Goal: Transaction & Acquisition: Purchase product/service

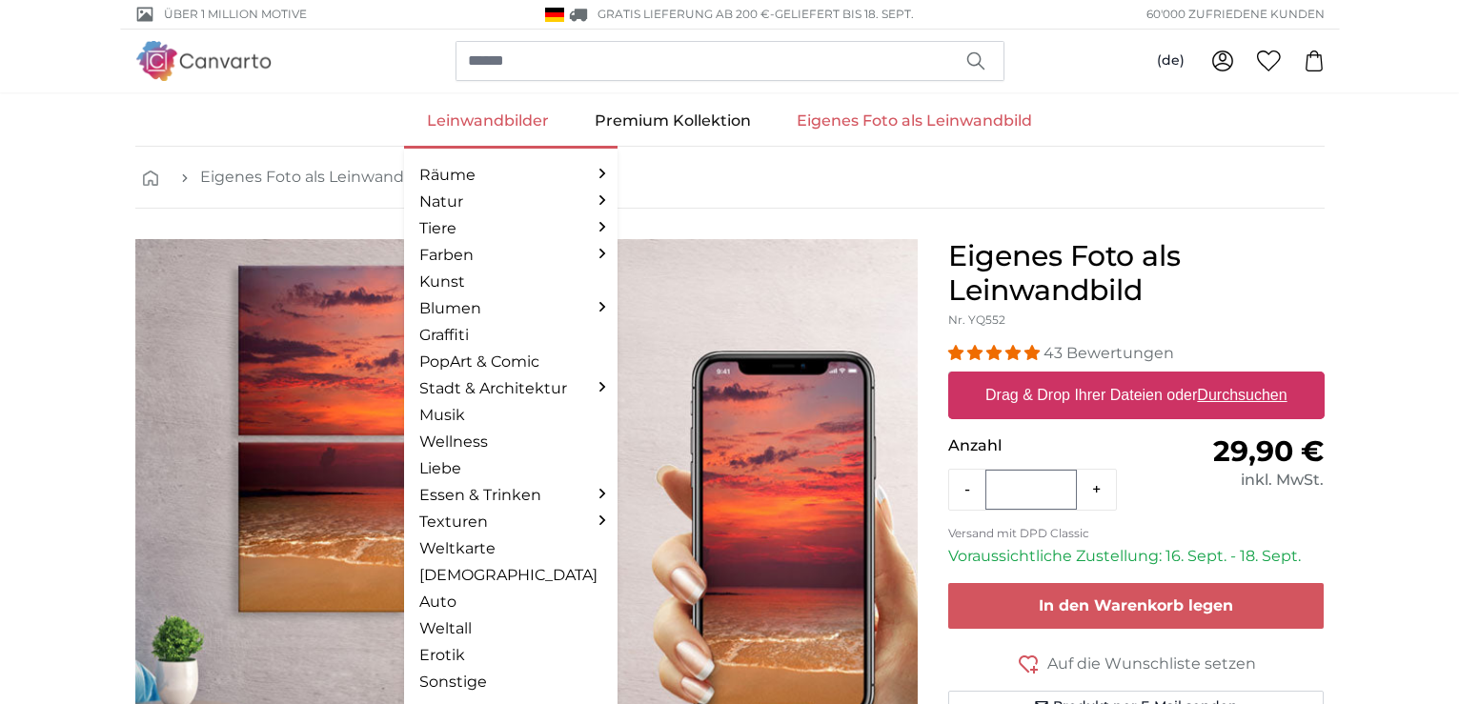
click at [477, 120] on link "Leinwandbilder" at bounding box center [488, 121] width 168 height 50
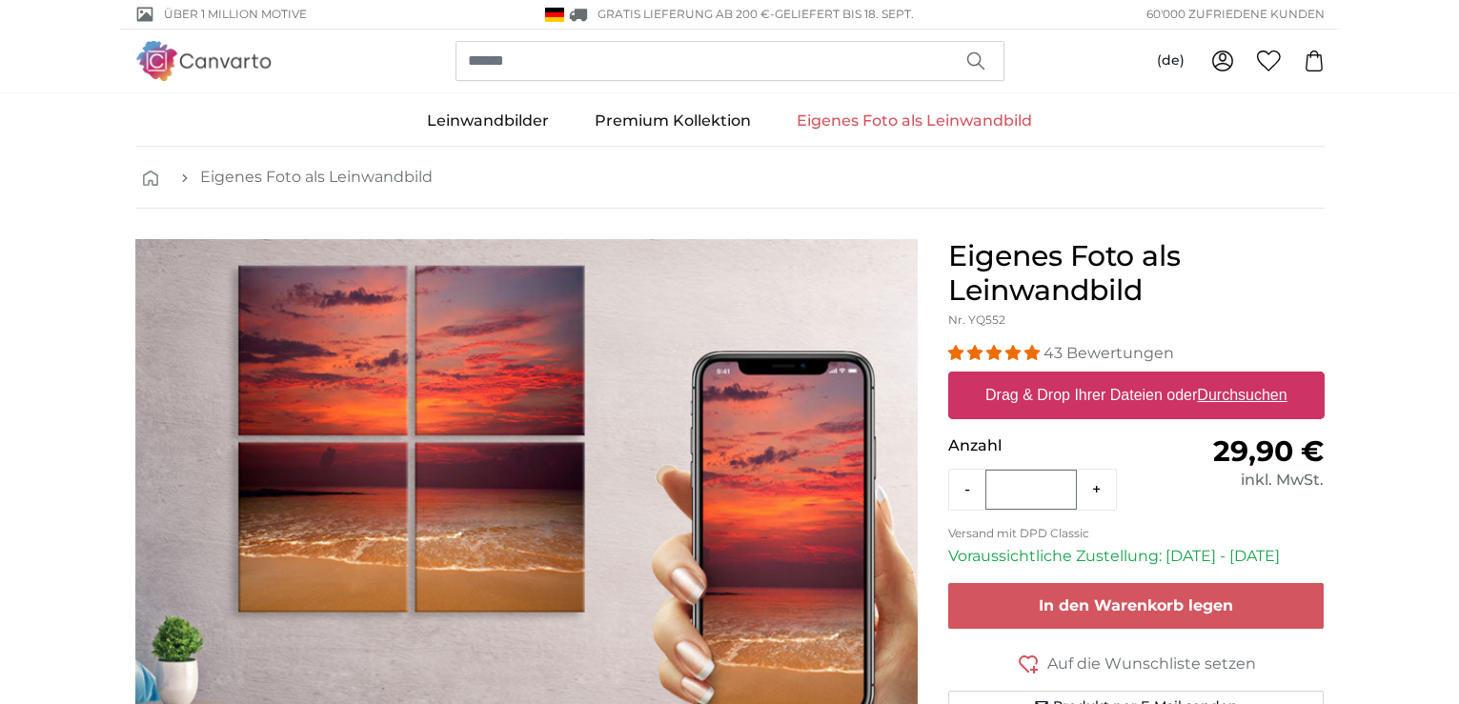
click at [1242, 397] on u "Durchsuchen" at bounding box center [1242, 395] width 90 height 16
click at [1242, 377] on input "Drag & Drop Ihrer Dateien oder Durchsuchen" at bounding box center [1136, 375] width 377 height 6
click at [1225, 395] on u "Durchsuchen" at bounding box center [1242, 395] width 90 height 16
click at [1225, 377] on input "Drag & Drop Ihrer Dateien oder Durchsuchen" at bounding box center [1136, 375] width 377 height 6
type input "**********"
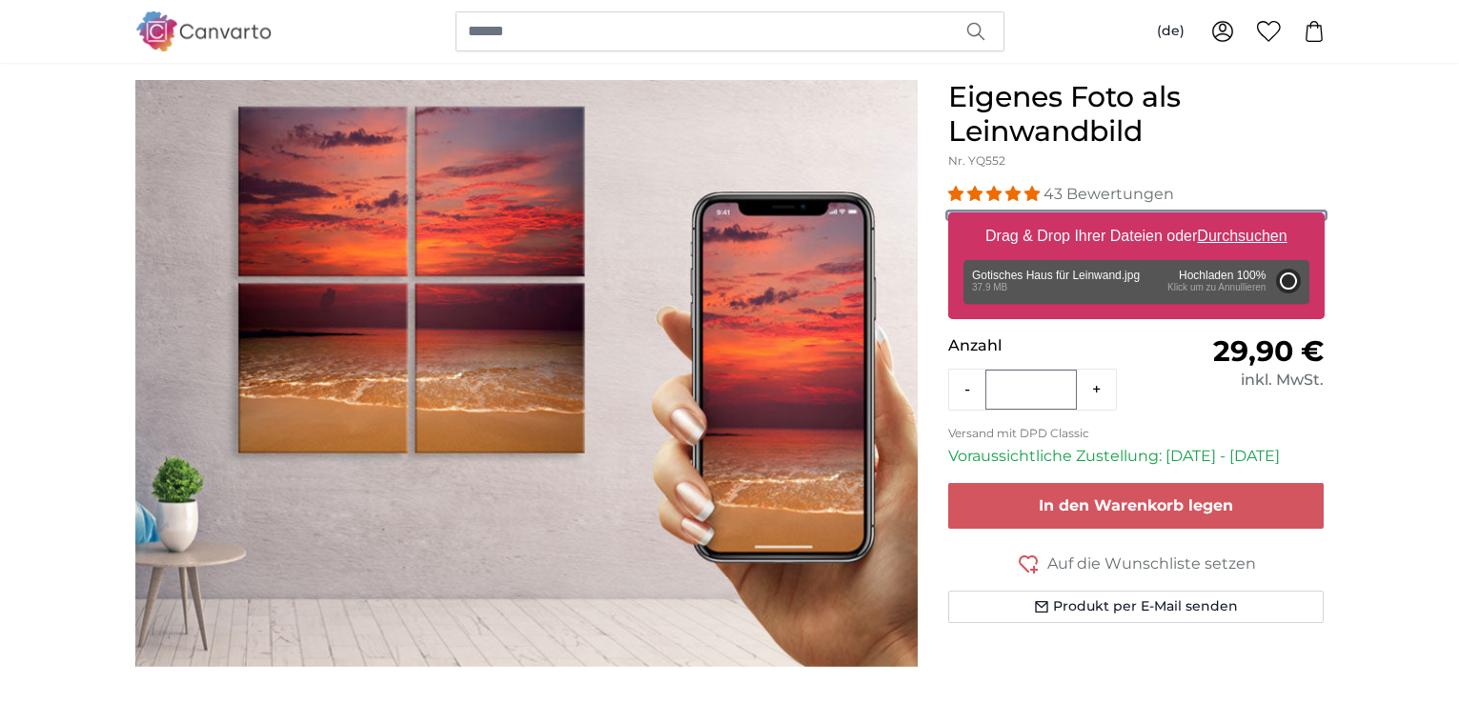
scroll to position [191, 0]
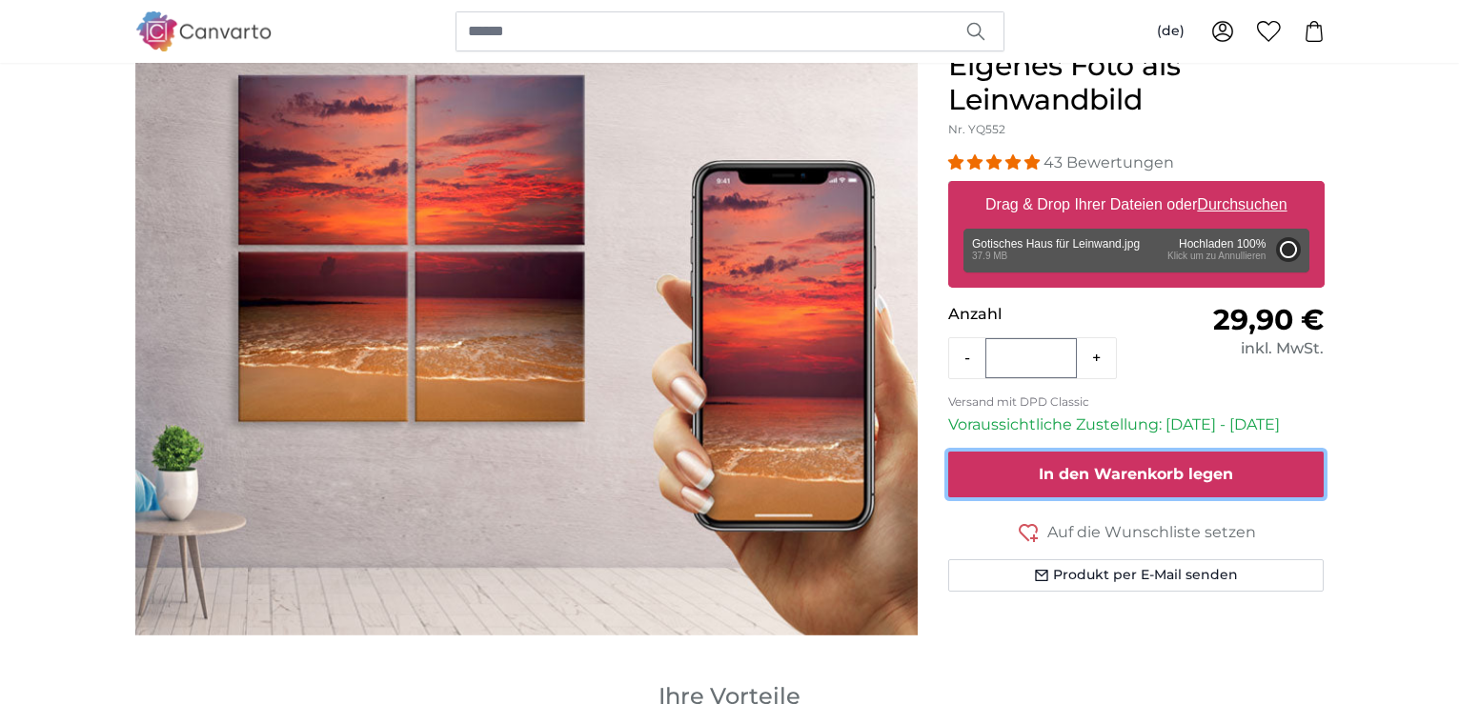
click at [1106, 470] on span "In den Warenkorb legen" at bounding box center [1136, 474] width 194 height 18
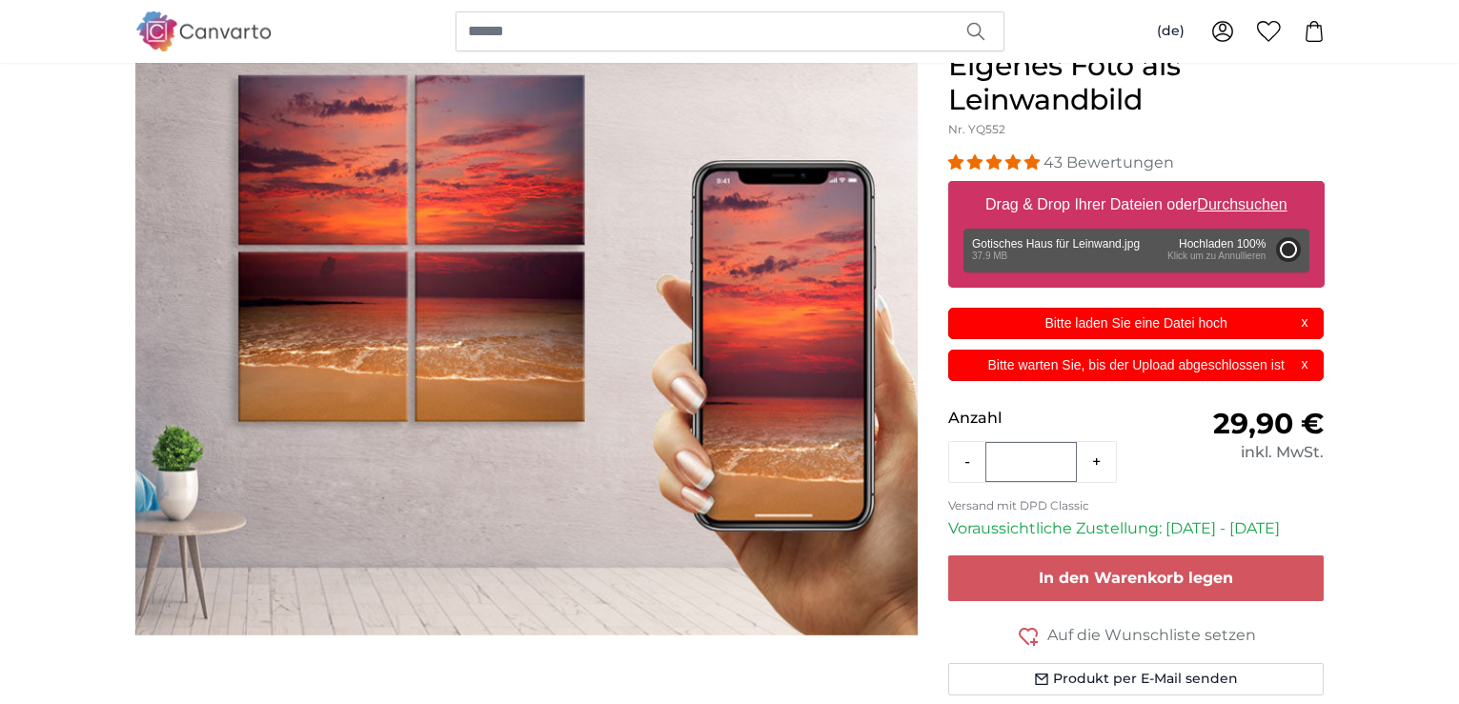
scroll to position [0, 0]
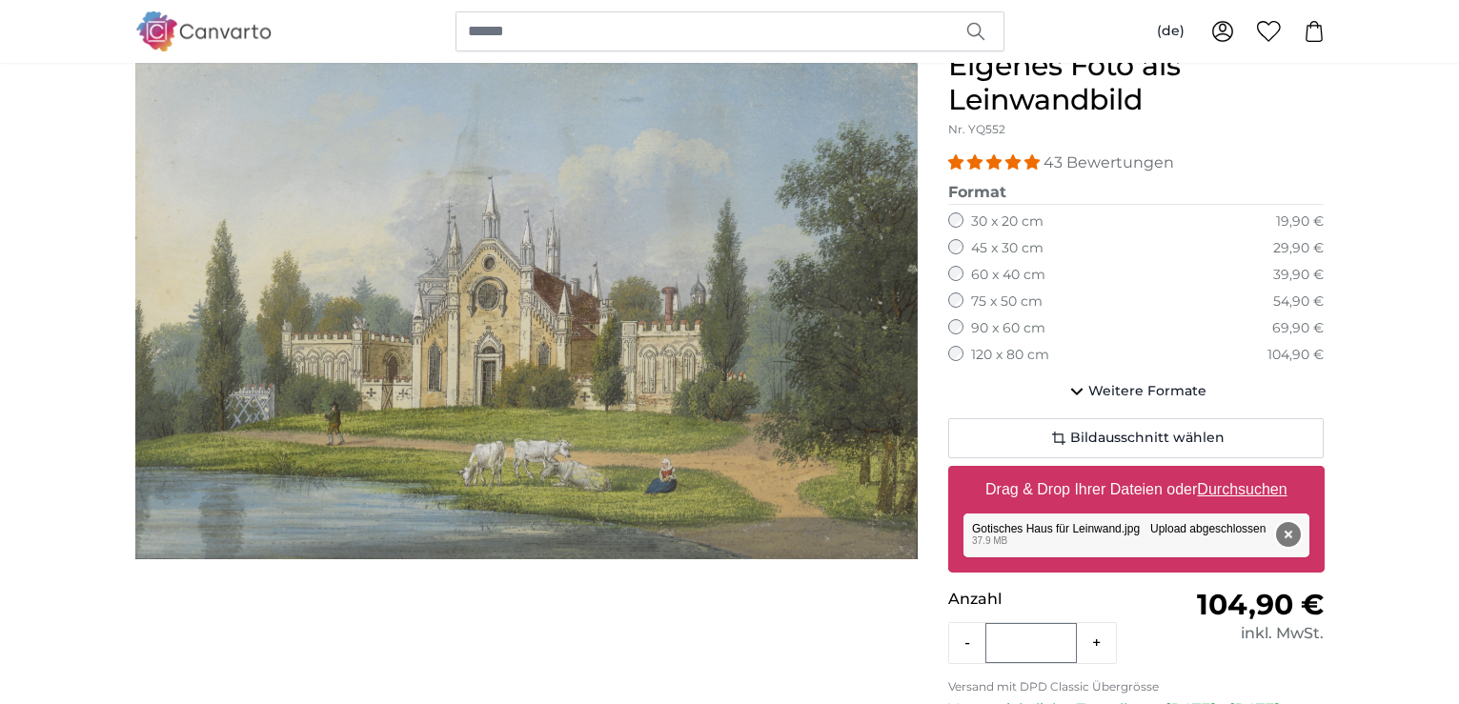
click at [1294, 536] on button "Entfernen" at bounding box center [1287, 534] width 25 height 25
